Goal: Task Accomplishment & Management: Use online tool/utility

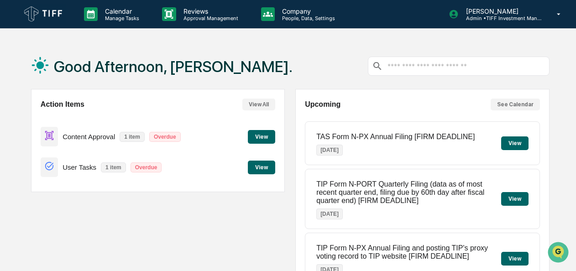
click at [260, 135] on button "View" at bounding box center [261, 137] width 27 height 14
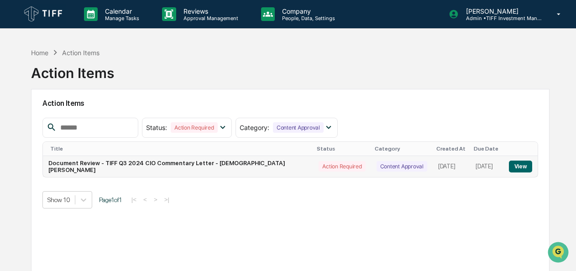
click at [510, 165] on button "View" at bounding box center [520, 167] width 23 height 12
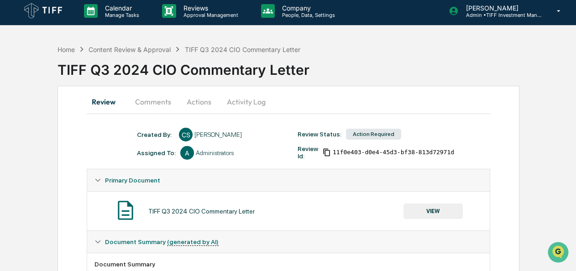
scroll to position [2, 0]
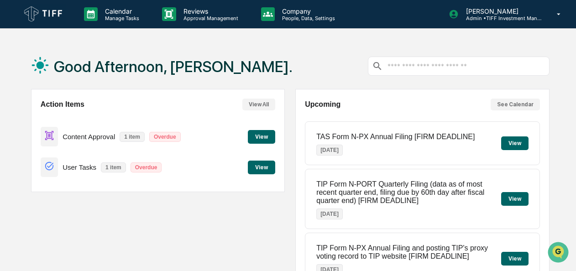
click at [262, 169] on button "View" at bounding box center [261, 168] width 27 height 14
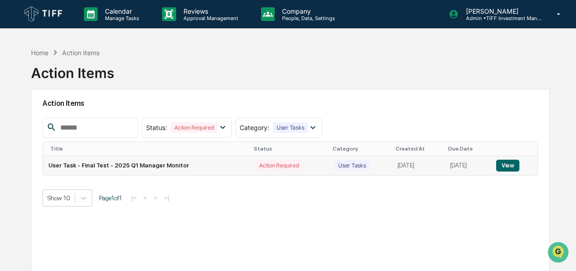
click at [511, 161] on button "View" at bounding box center [507, 166] width 23 height 12
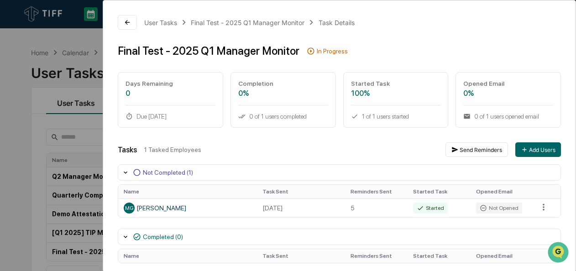
click at [0, 88] on div "User Tasks Final Test - 2025 Q1 Manager Monitor Task Details Final Test - 2025 …" at bounding box center [288, 135] width 576 height 271
click at [9, 85] on div "User Tasks Final Test - 2025 Q1 Manager Monitor Task Details Final Test - 2025 …" at bounding box center [288, 135] width 576 height 271
